Goal: Find specific page/section: Find specific page/section

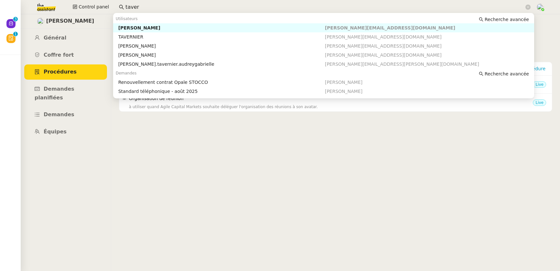
click at [166, 32] on nz-auto-option "[PERSON_NAME] [PERSON_NAME][EMAIL_ADDRESS][DOMAIN_NAME]" at bounding box center [323, 27] width 421 height 9
type input "taver"
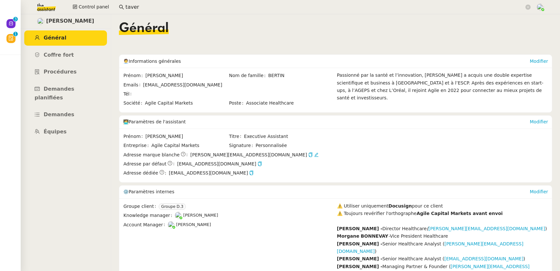
click at [141, 10] on input "taver" at bounding box center [324, 7] width 399 height 9
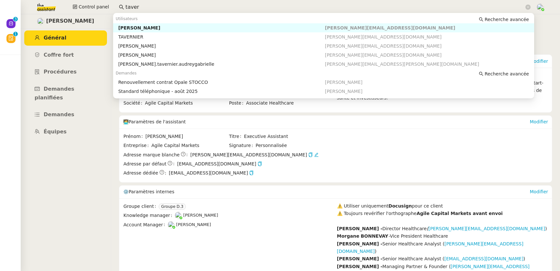
click at [141, 28] on div "[PERSON_NAME]" at bounding box center [221, 28] width 207 height 6
click at [140, 6] on input "taver" at bounding box center [324, 7] width 399 height 9
click at [136, 44] on div "[PERSON_NAME]" at bounding box center [221, 46] width 207 height 6
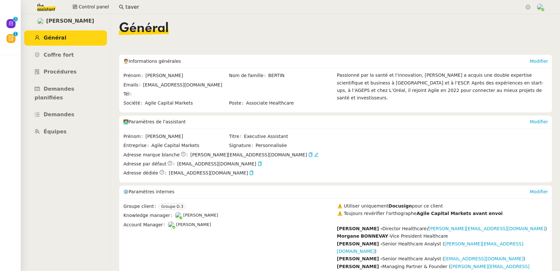
click at [138, 6] on input "taver" at bounding box center [324, 7] width 399 height 9
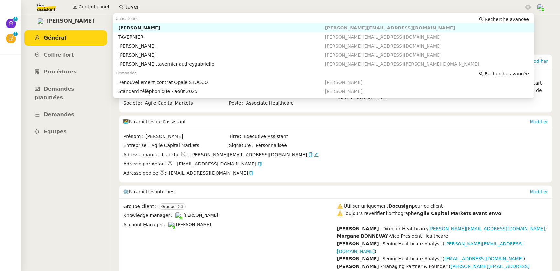
click at [140, 29] on div "[PERSON_NAME]" at bounding box center [221, 28] width 207 height 6
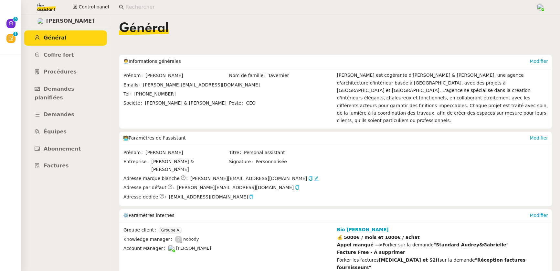
click at [142, 8] on input at bounding box center [327, 7] width 404 height 9
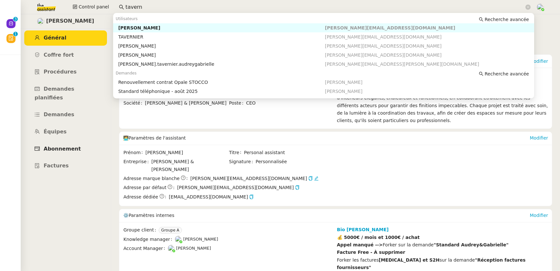
type input "tavern"
click at [71, 141] on link "Abonnement" at bounding box center [65, 148] width 83 height 15
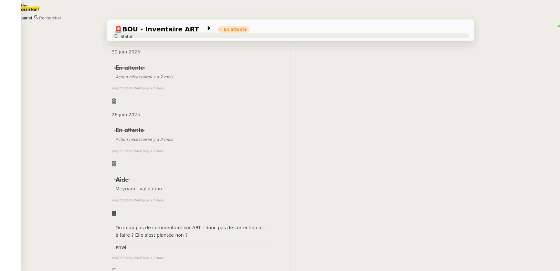
scroll to position [589, 0]
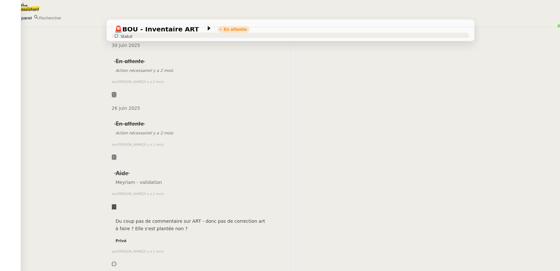
drag, startPoint x: 178, startPoint y: 142, endPoint x: 152, endPoint y: 144, distance: 25.9
copy h4 "BOUAOUDIA"
